Goal: Task Accomplishment & Management: Manage account settings

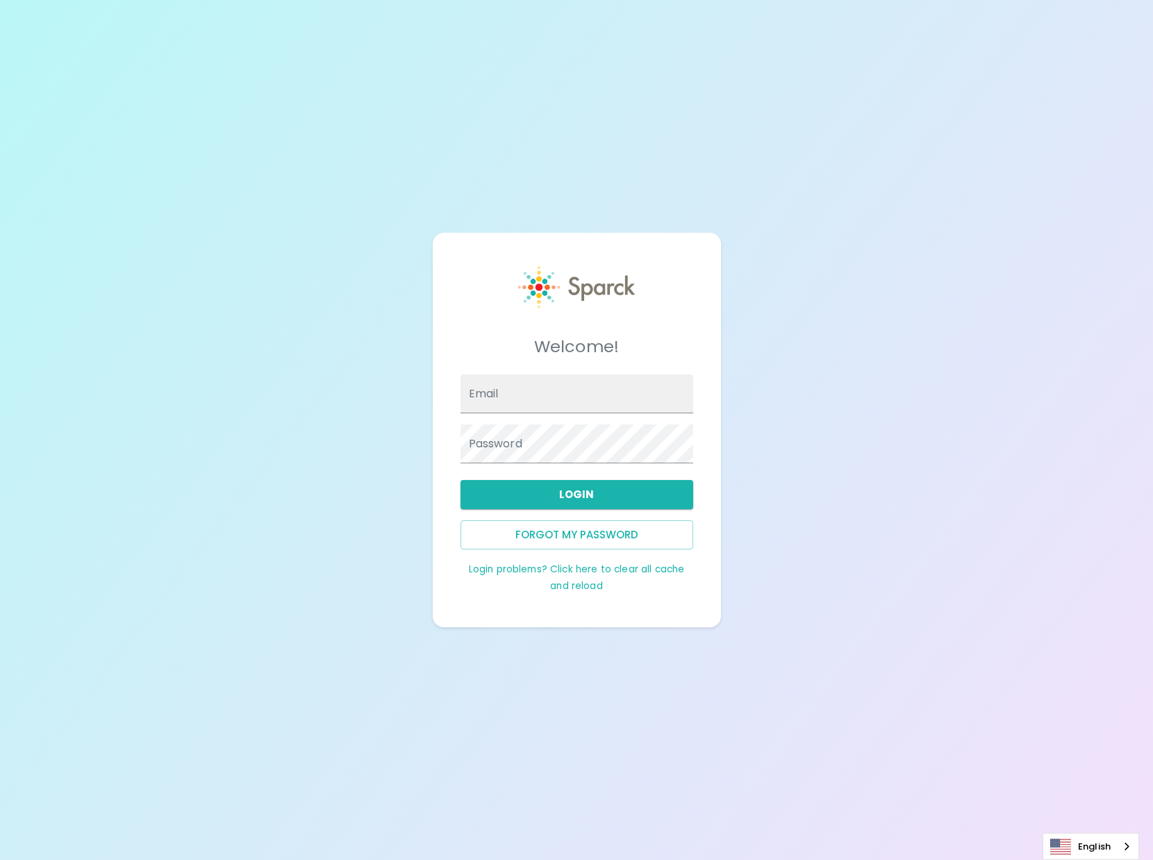
type input "[PERSON_NAME][EMAIL_ADDRESS][DOMAIN_NAME]"
click at [559, 499] on button "Login" at bounding box center [577, 494] width 233 height 29
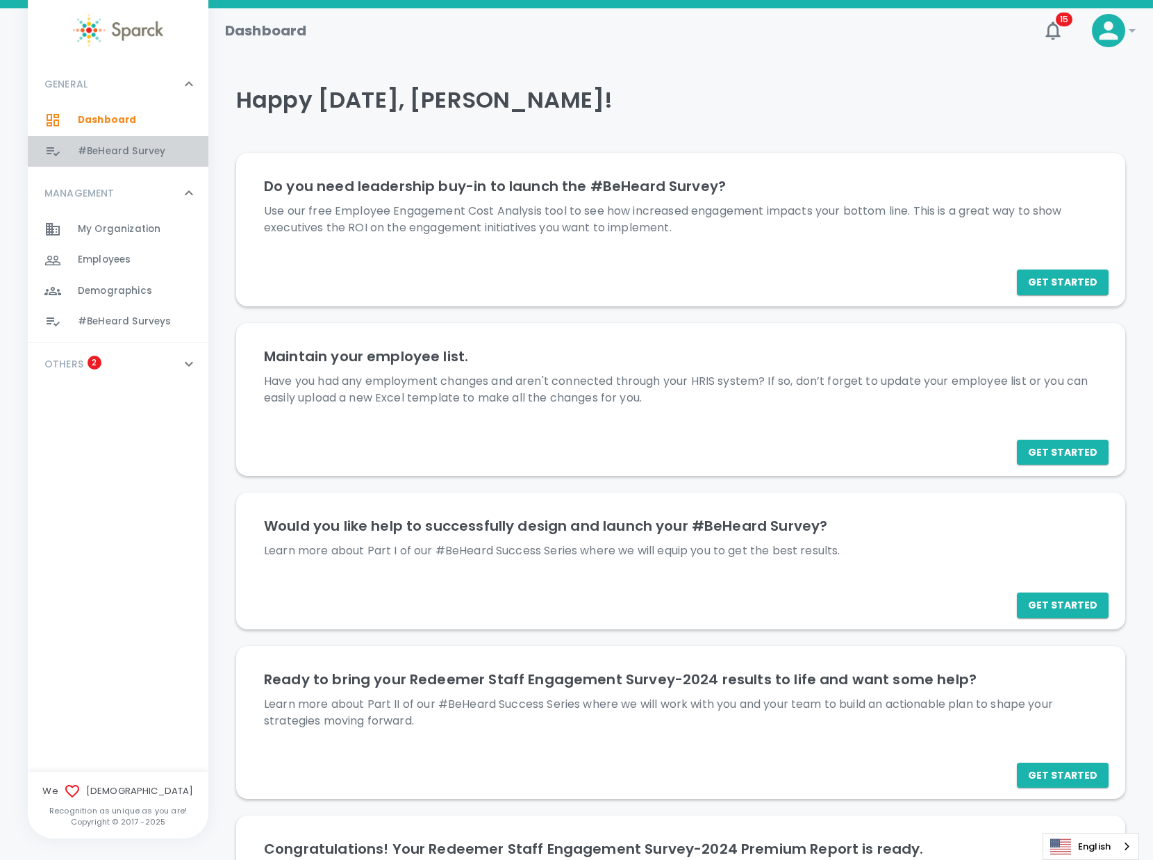
click at [141, 150] on span "#BeHeard Survey" at bounding box center [122, 151] width 88 height 14
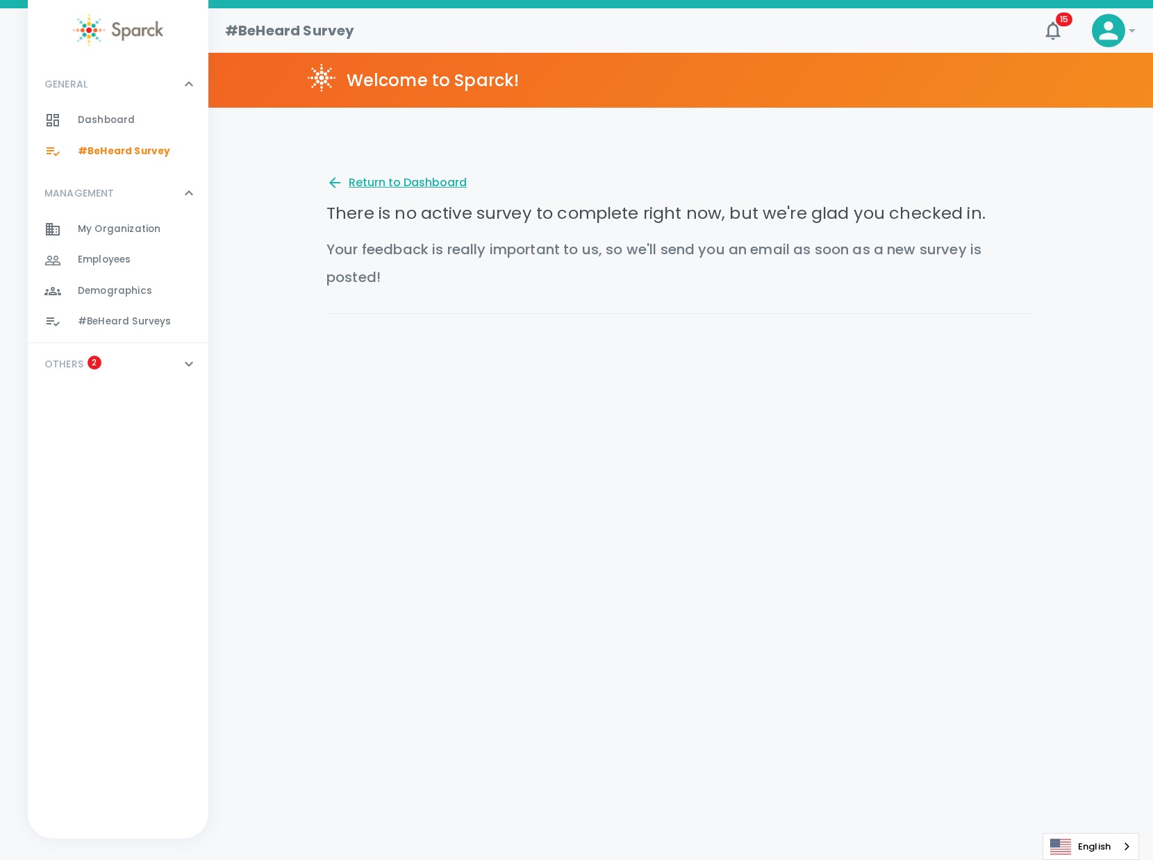
click at [386, 183] on div "Return to Dashboard" at bounding box center [396, 182] width 140 height 17
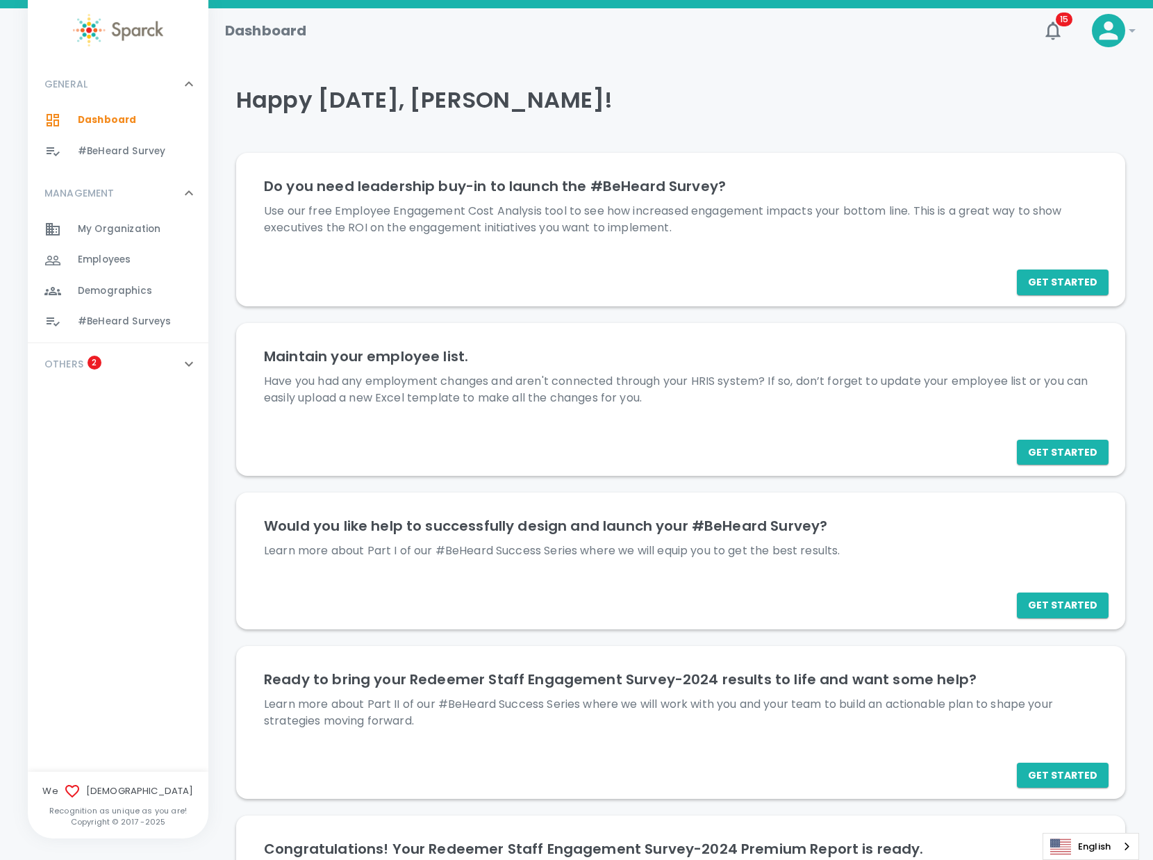
click at [134, 318] on span "#BeHeard Surveys" at bounding box center [124, 322] width 93 height 14
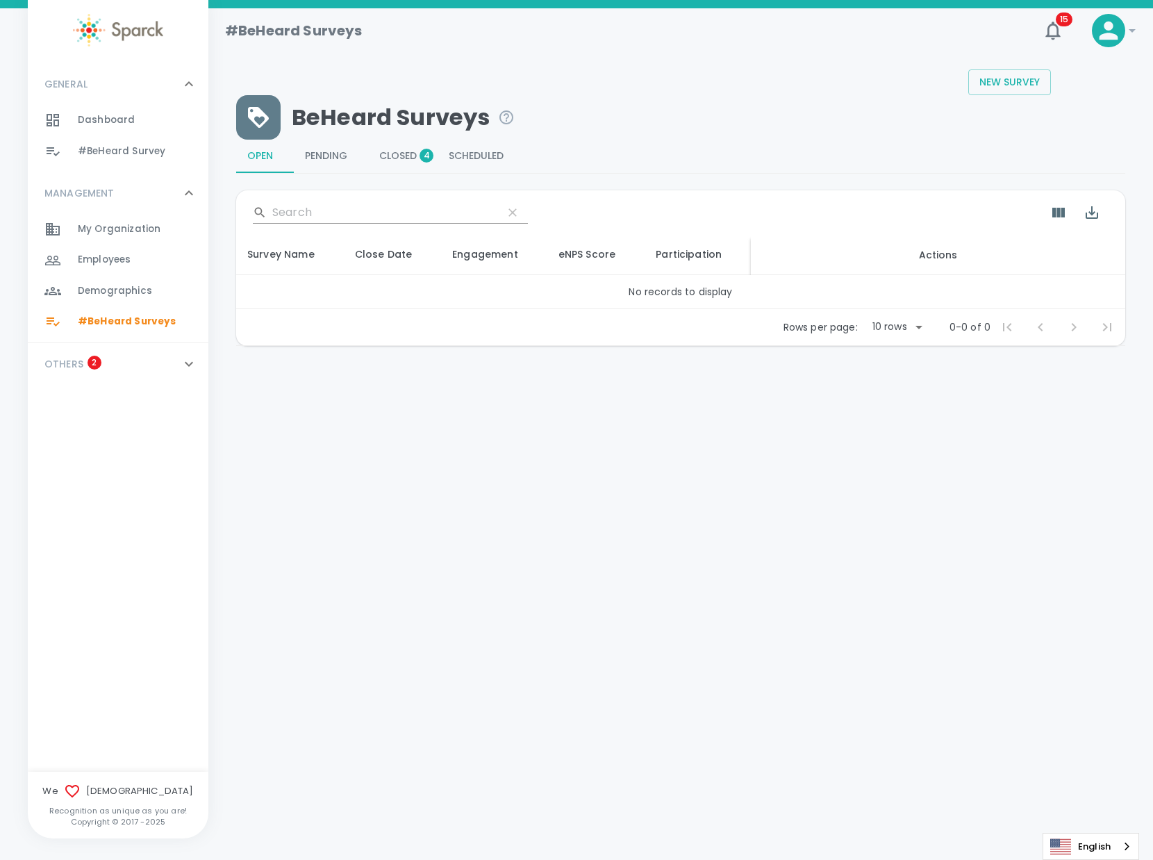
drag, startPoint x: 397, startPoint y: 154, endPoint x: 479, endPoint y: 163, distance: 82.5
click at [397, 154] on span "Closed 4" at bounding box center [402, 156] width 47 height 13
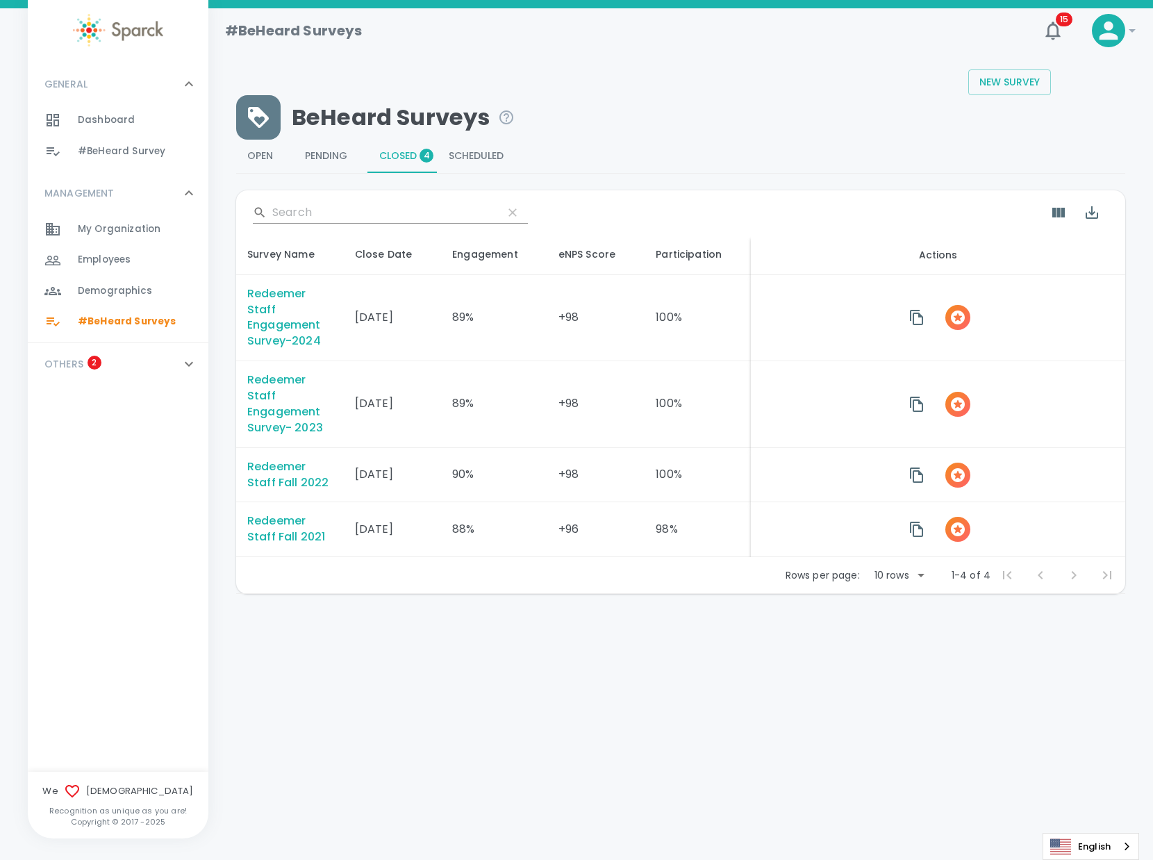
click at [260, 315] on div "Redeemer Staff Engagement Survey-2024" at bounding box center [289, 318] width 85 height 64
